Goal: Task Accomplishment & Management: Use online tool/utility

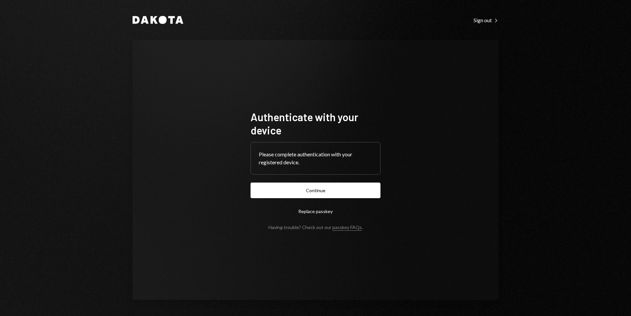
click at [354, 183] on button "Continue" at bounding box center [316, 190] width 130 height 16
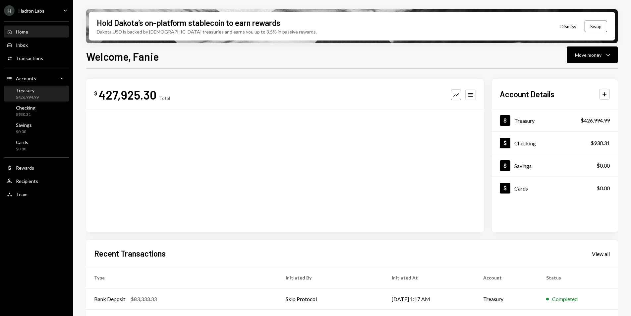
click at [38, 92] on div "Treasury" at bounding box center [27, 91] width 23 height 6
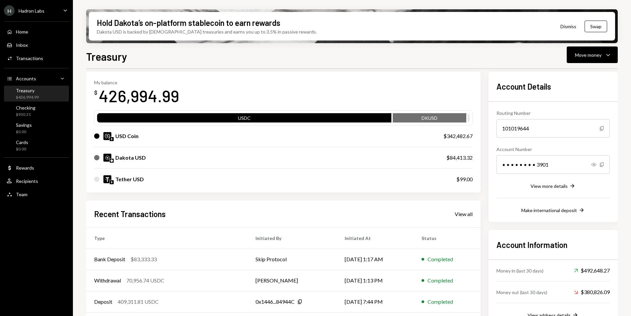
scroll to position [73, 0]
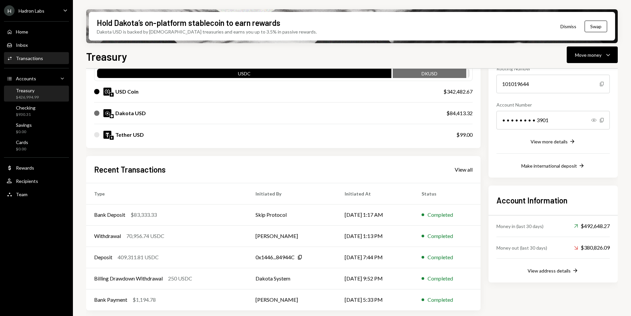
click at [27, 58] on div "Transactions" at bounding box center [29, 58] width 27 height 6
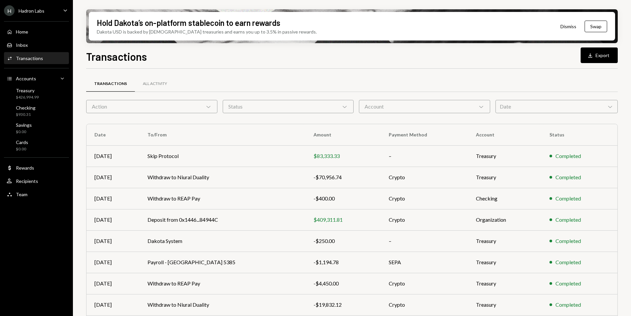
click at [402, 107] on div "Account Chevron Down" at bounding box center [424, 106] width 131 height 13
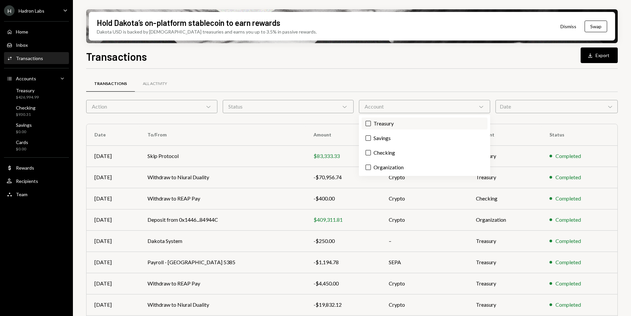
click at [393, 127] on label "Treasury" at bounding box center [425, 123] width 126 height 12
click at [371, 126] on button "Treasury" at bounding box center [368, 123] width 5 height 5
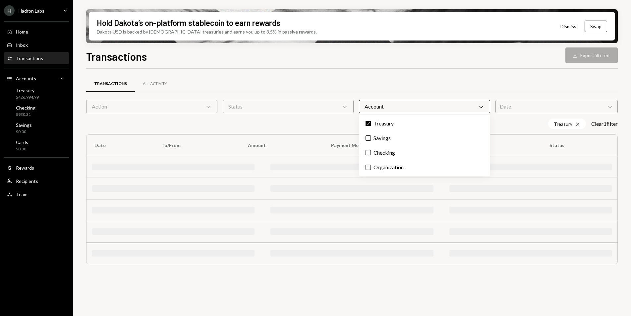
click at [317, 119] on div "Treasury Cross Clear 1 filter" at bounding box center [352, 123] width 532 height 11
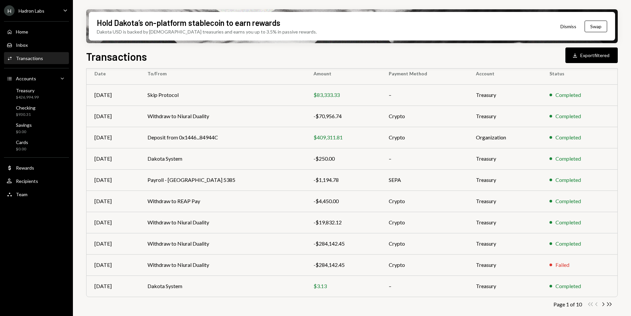
scroll to position [73, 0]
click at [604, 303] on icon "Chevron Right" at bounding box center [603, 303] width 6 height 6
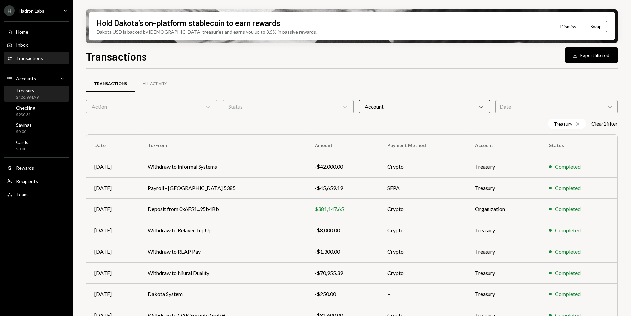
click at [38, 97] on div "Treasury $426,994.99" at bounding box center [37, 94] width 60 height 13
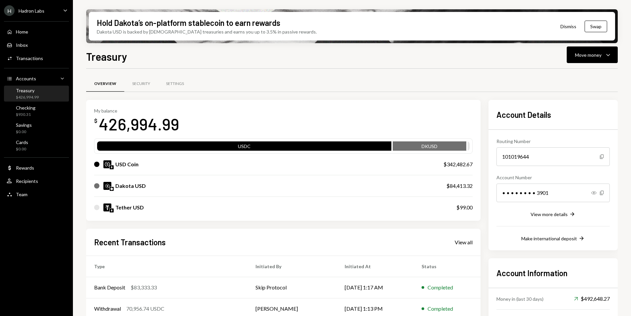
click at [129, 189] on div "Dakota USD" at bounding box center [130, 186] width 31 height 8
click at [461, 185] on div "$84,413.32" at bounding box center [460, 186] width 26 height 8
click at [28, 98] on div "$426,994.99" at bounding box center [27, 98] width 23 height 6
click at [589, 59] on button "Move money Caret Down" at bounding box center [592, 54] width 51 height 17
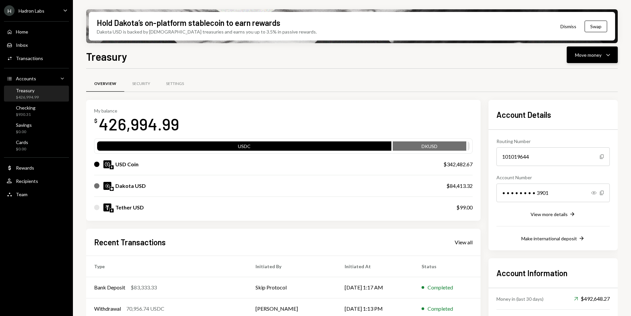
click at [582, 57] on div "Move money" at bounding box center [588, 54] width 27 height 7
click at [572, 70] on div "Withdraw Send" at bounding box center [582, 74] width 66 height 15
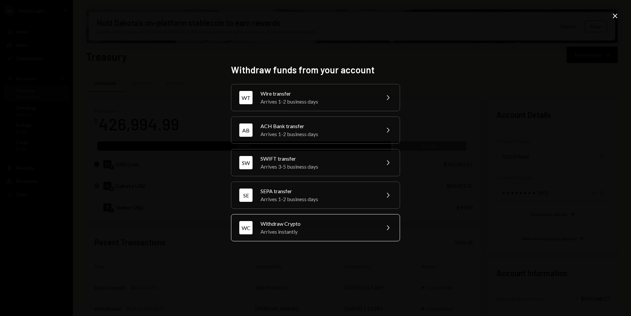
click at [298, 235] on div "WC Withdraw Crypto Arrives instantly Chevron Right" at bounding box center [315, 227] width 169 height 27
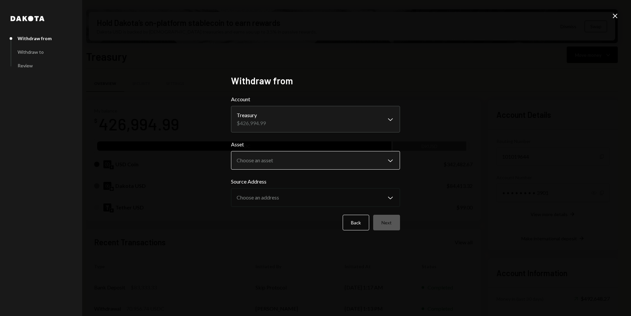
click at [286, 164] on body "H Hadron Labs Caret Down Home Home Inbox Inbox Activities Transactions Accounts…" at bounding box center [315, 158] width 631 height 316
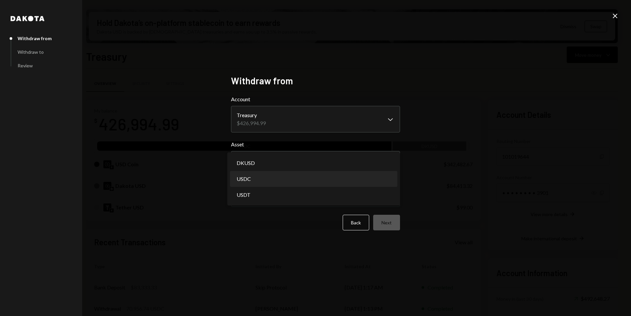
select select "****"
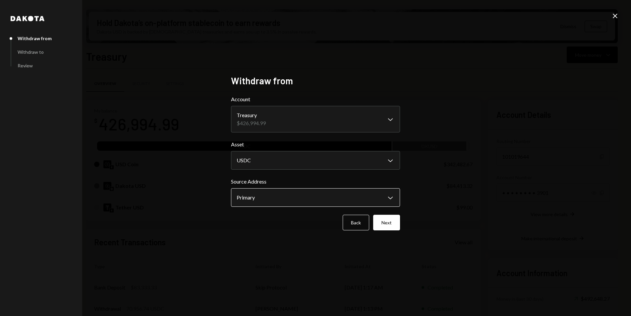
click at [308, 201] on body "H Hadron Labs Caret Down Home Home Inbox Inbox Activities Transactions Accounts…" at bounding box center [315, 158] width 631 height 316
click at [457, 190] on div "**********" at bounding box center [315, 158] width 631 height 316
click at [388, 225] on button "Next" at bounding box center [386, 223] width 27 height 16
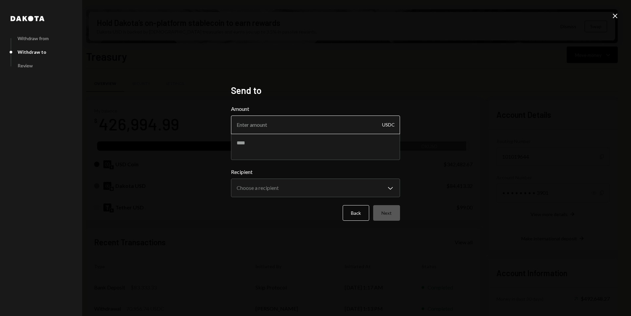
click at [276, 115] on input "Amount" at bounding box center [315, 124] width 169 height 19
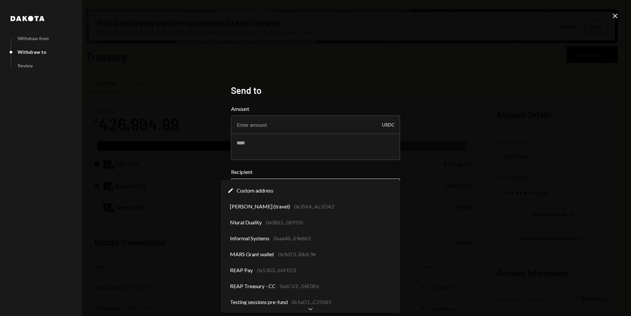
click at [279, 183] on body "H Hadron Labs Caret Down Home Home Inbox Inbox Activities Transactions Accounts…" at bounding box center [315, 158] width 631 height 316
select select "**********"
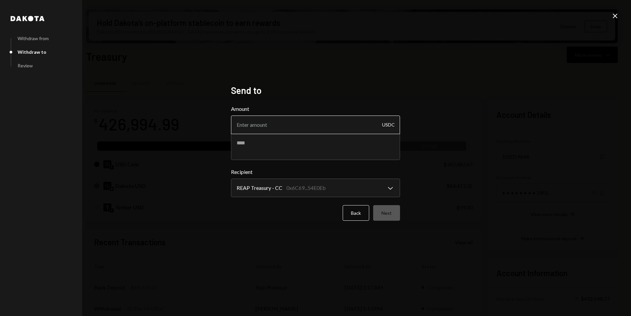
click at [255, 127] on input "Amount" at bounding box center [315, 124] width 169 height 19
type input "68889.08"
click at [253, 150] on textarea at bounding box center [315, 146] width 169 height 27
type textarea "**********"
click at [384, 212] on button "Next" at bounding box center [386, 213] width 27 height 16
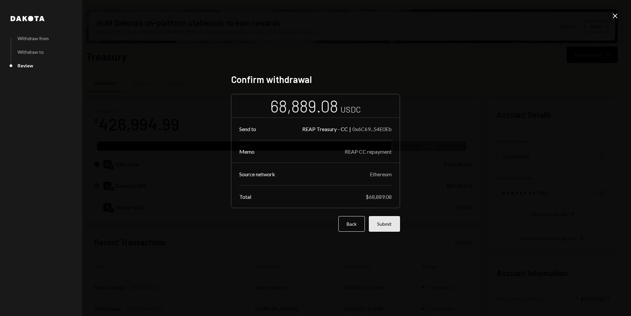
click at [384, 224] on button "Submit" at bounding box center [384, 224] width 31 height 16
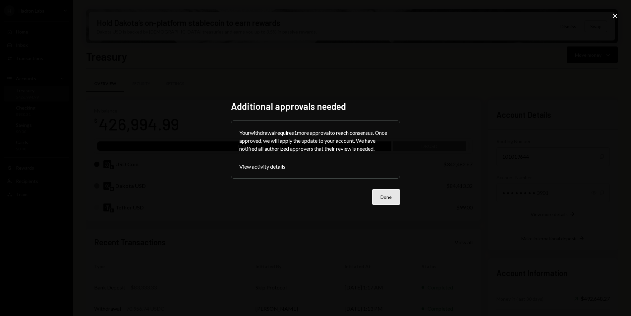
click at [383, 200] on button "Done" at bounding box center [386, 197] width 28 height 16
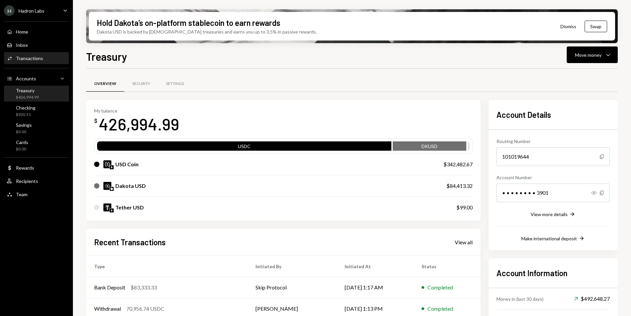
click at [45, 57] on div "Activities Transactions" at bounding box center [37, 58] width 60 height 6
